Goal: Task Accomplishment & Management: Complete application form

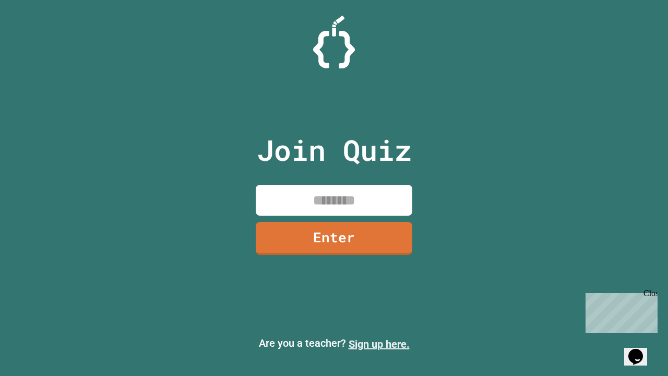
click at [379, 344] on link "Sign up here." at bounding box center [379, 344] width 61 height 13
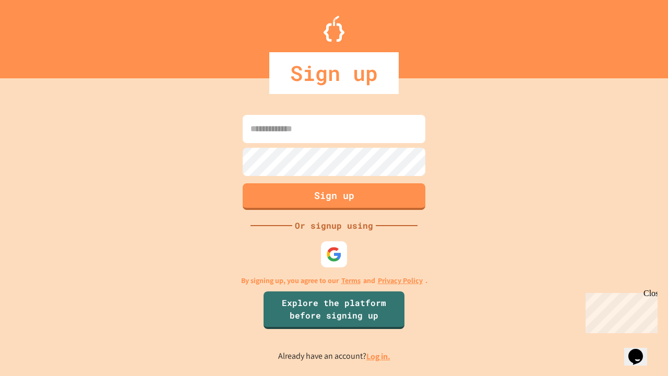
click at [379, 356] on link "Log in." at bounding box center [379, 356] width 24 height 11
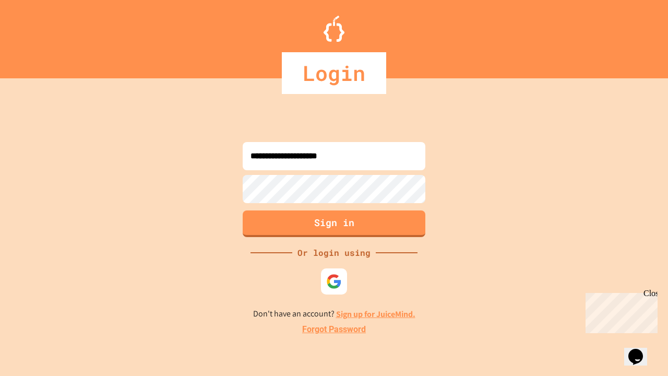
type input "**********"
